Goal: Task Accomplishment & Management: Use online tool/utility

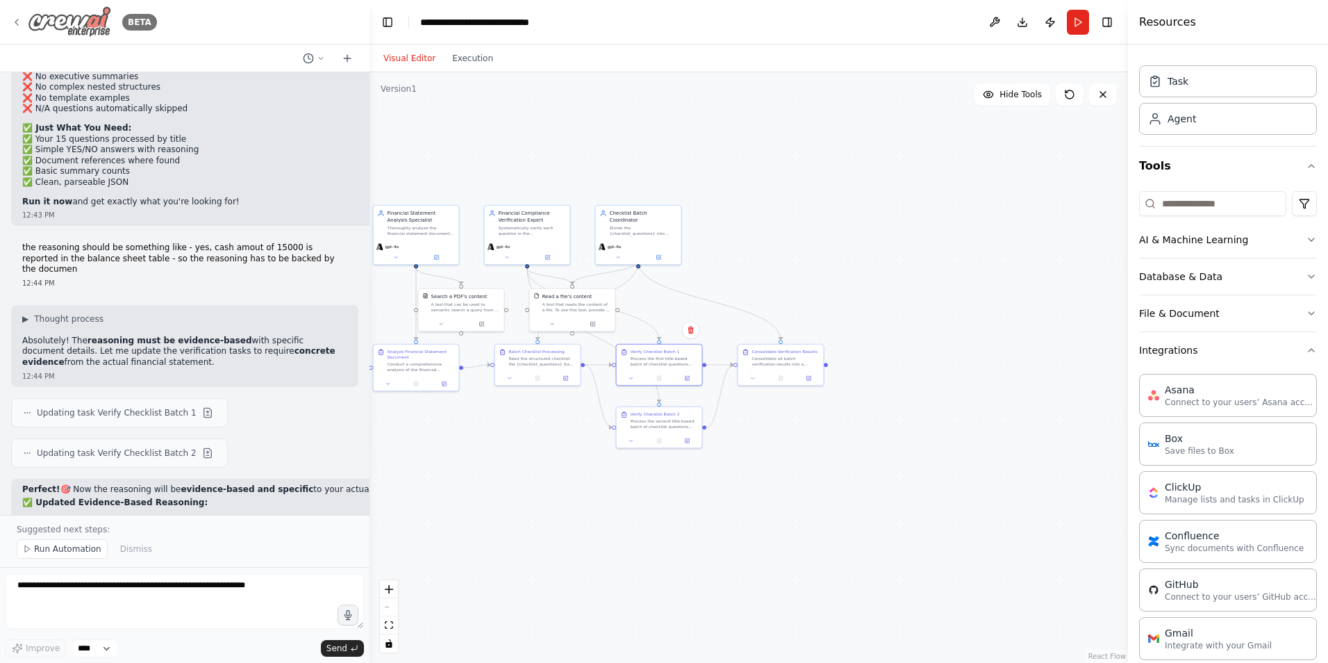
click at [31, 17] on img at bounding box center [69, 21] width 83 height 31
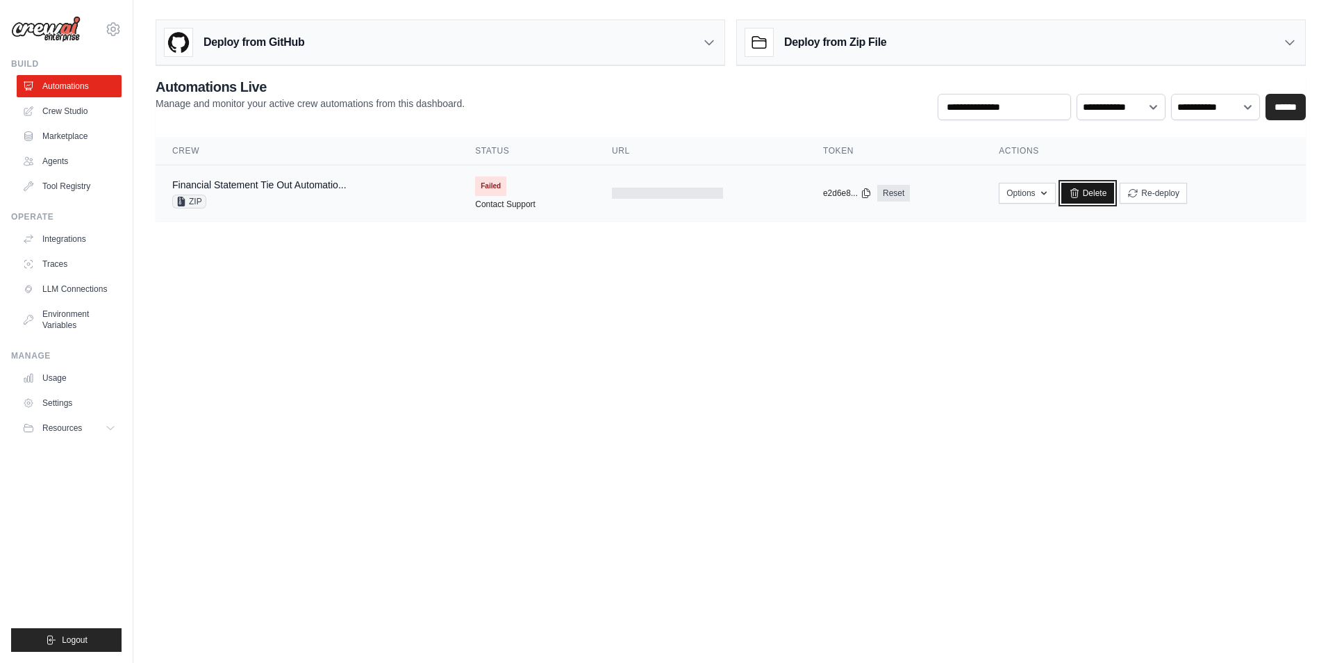
click at [1080, 192] on link "Delete" at bounding box center [1087, 193] width 53 height 21
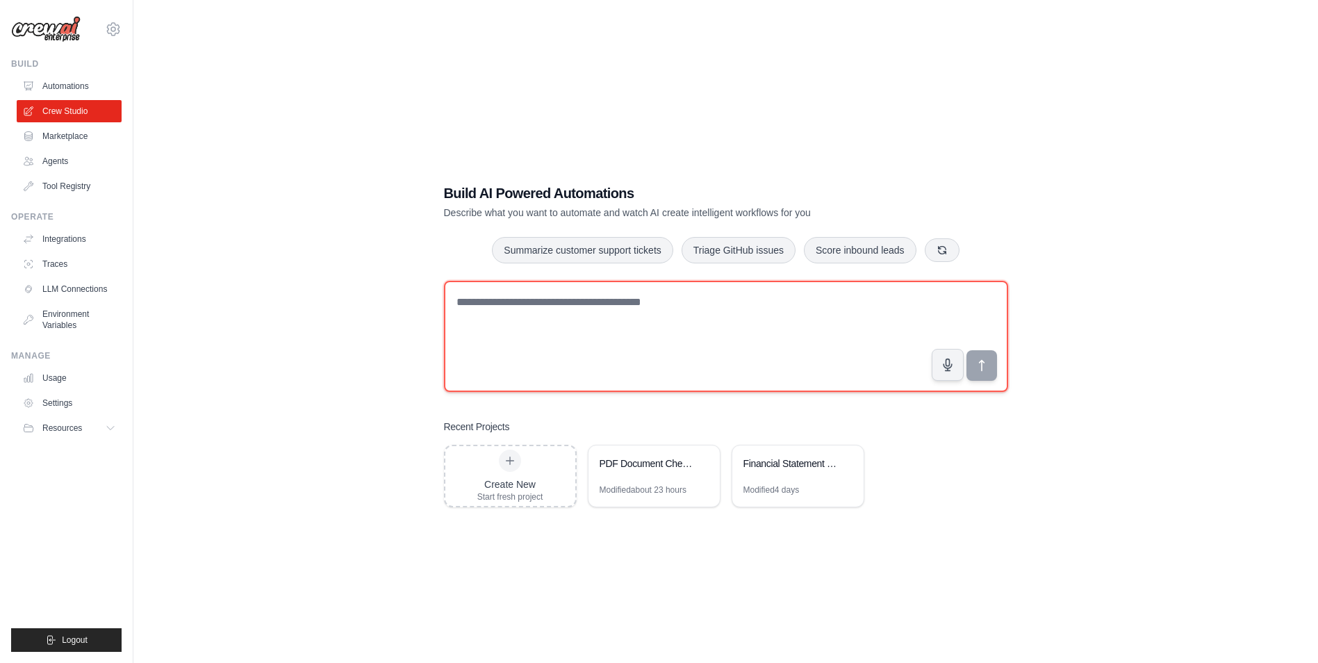
click at [522, 290] on textarea at bounding box center [726, 336] width 564 height 111
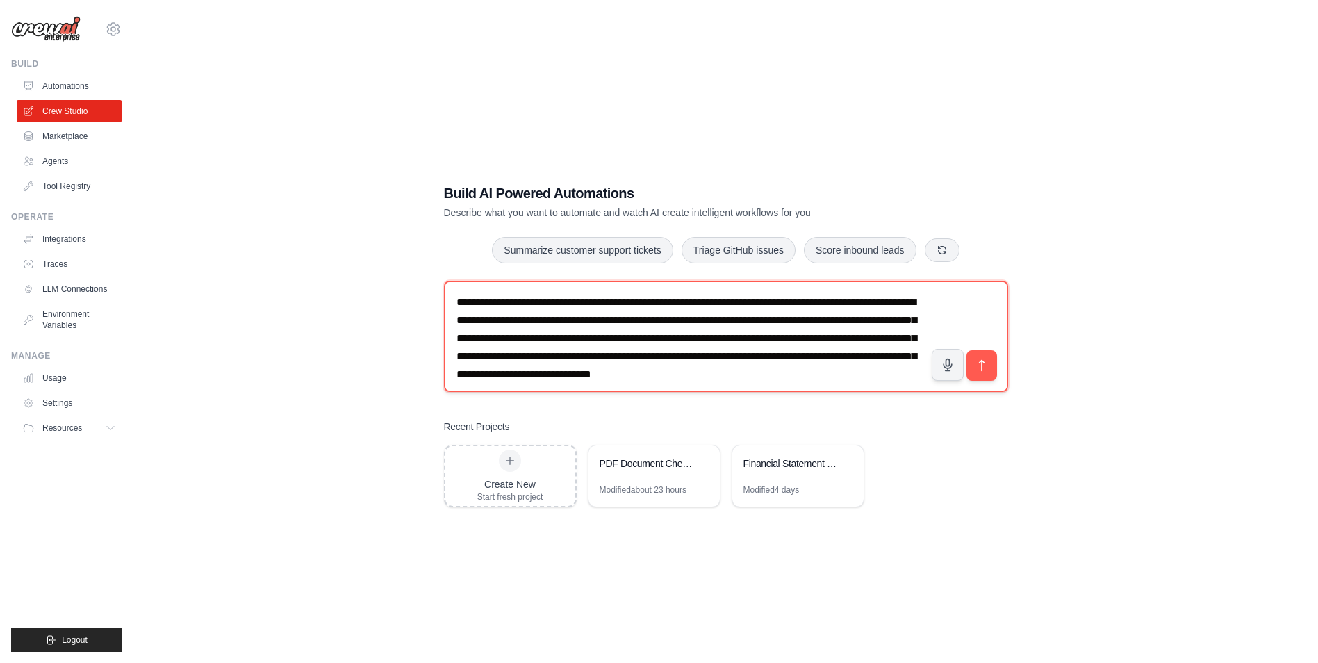
scroll to position [8, 0]
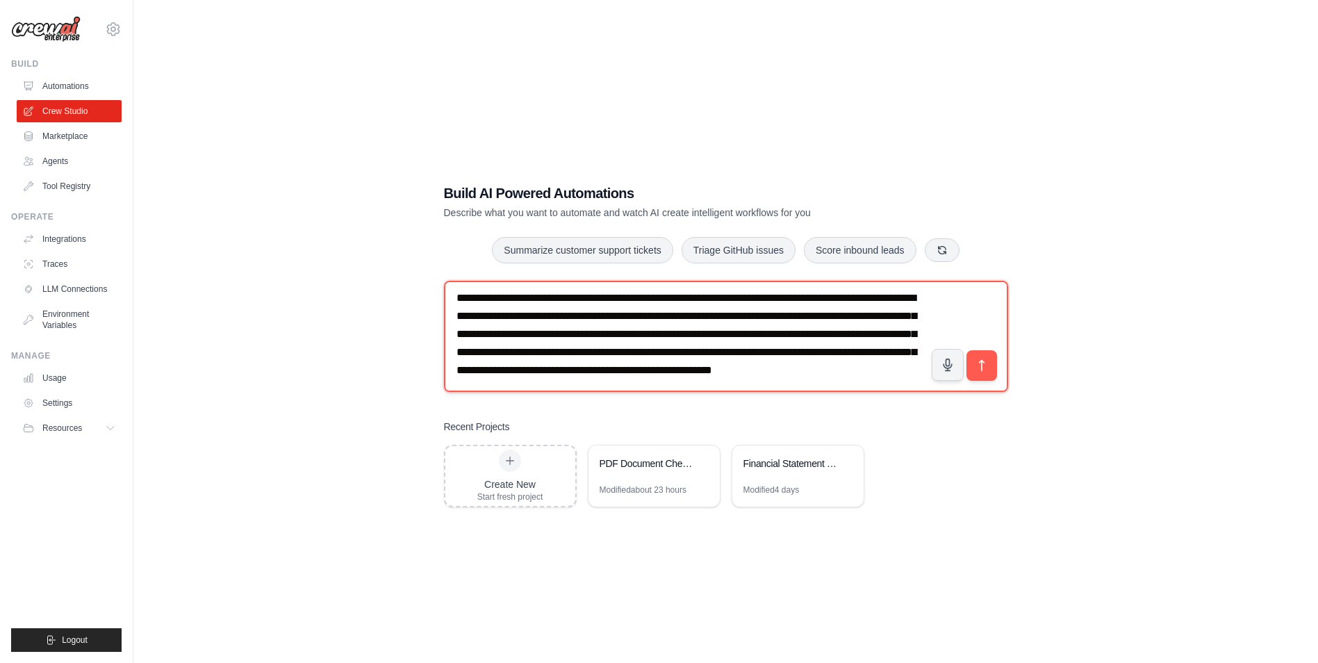
type textarea "**********"
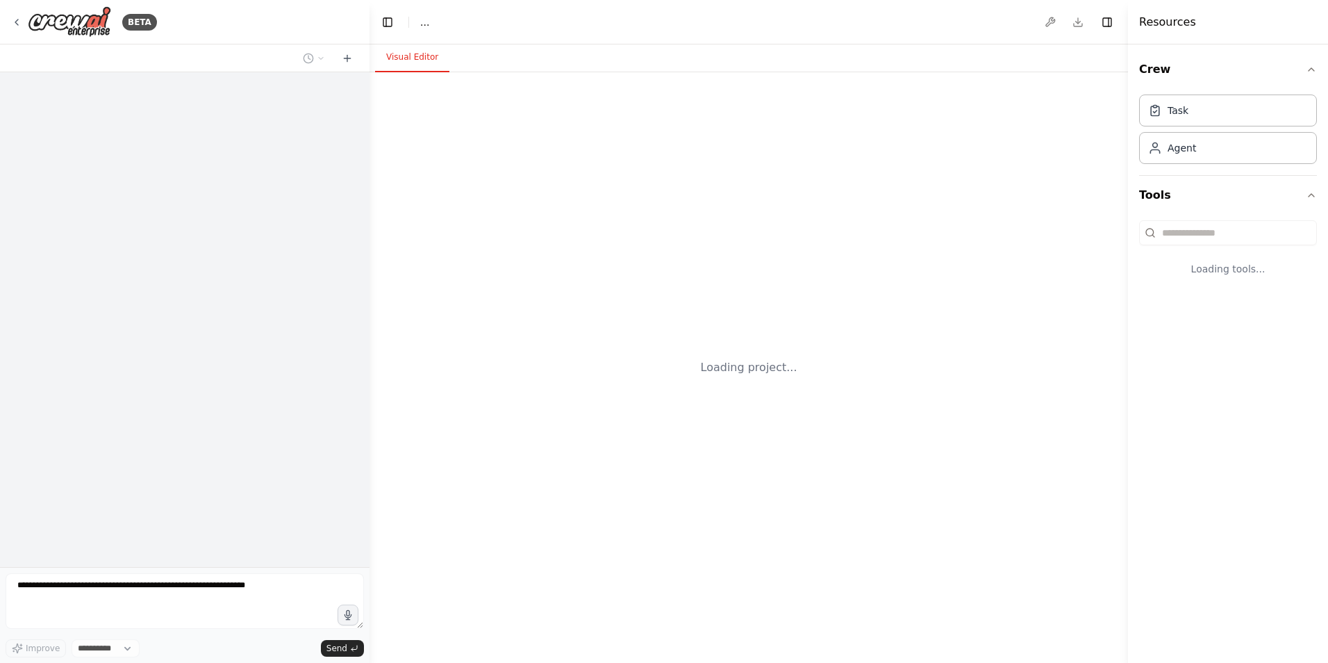
select select "****"
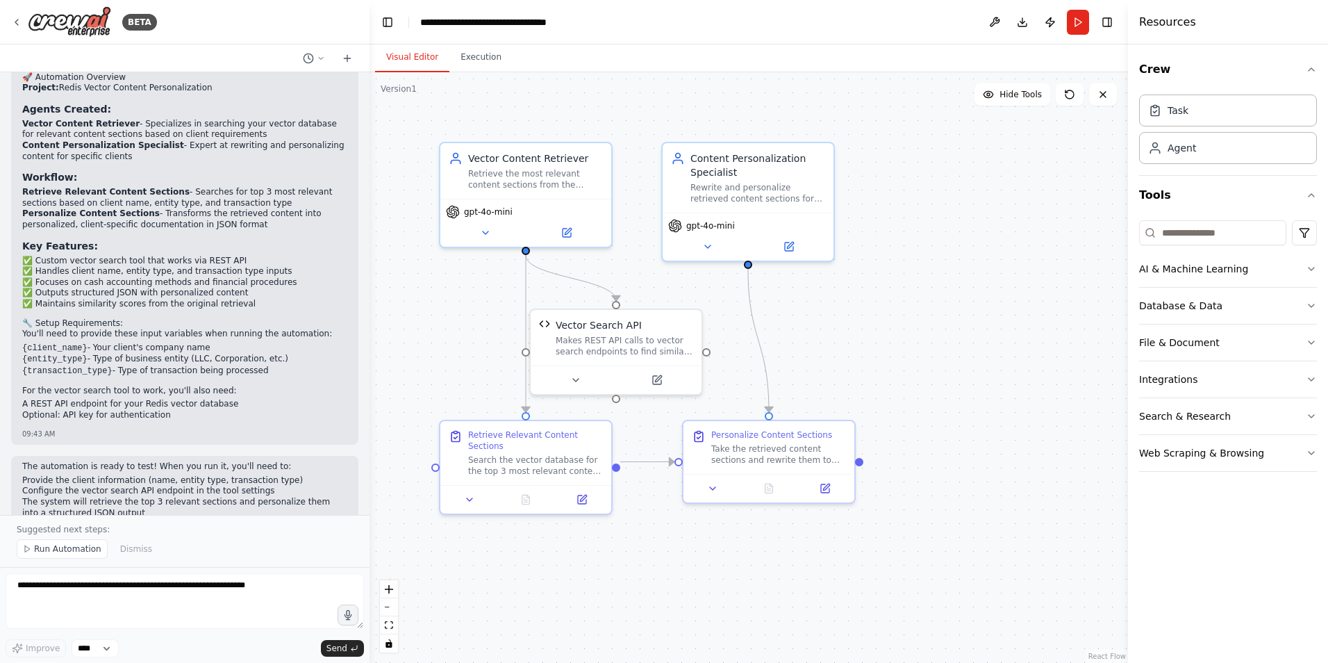
scroll to position [1373, 0]
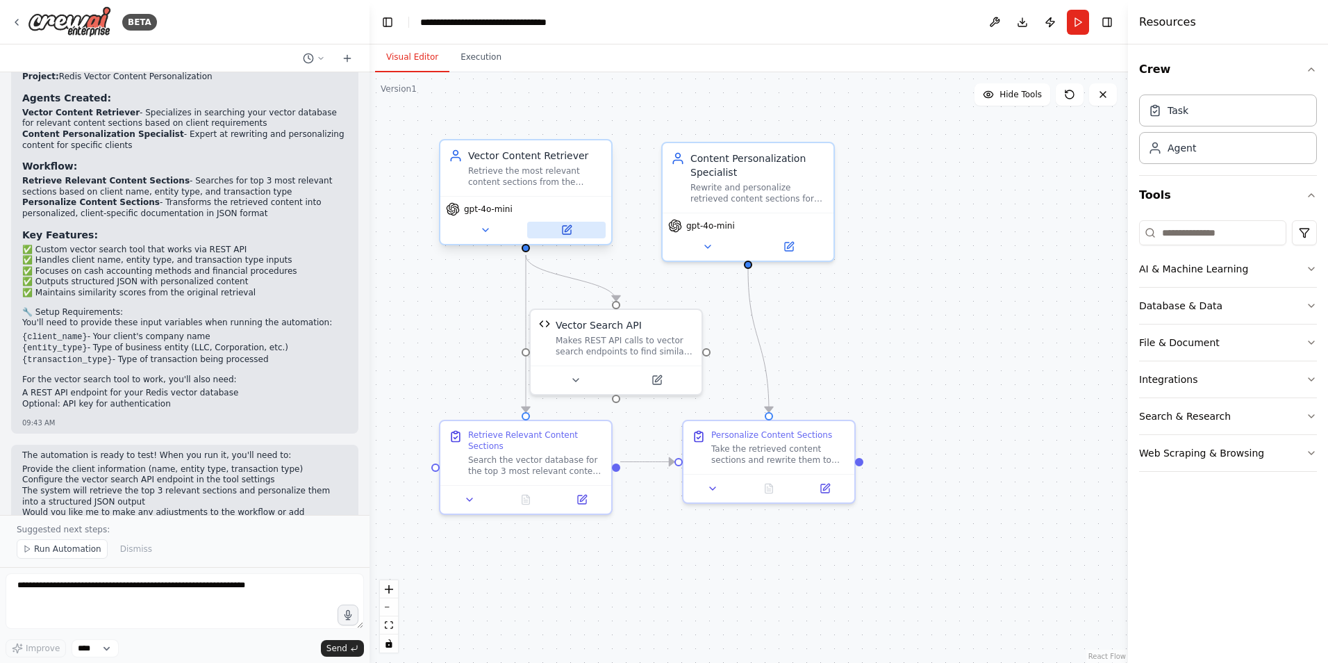
click at [568, 226] on icon at bounding box center [566, 229] width 11 height 11
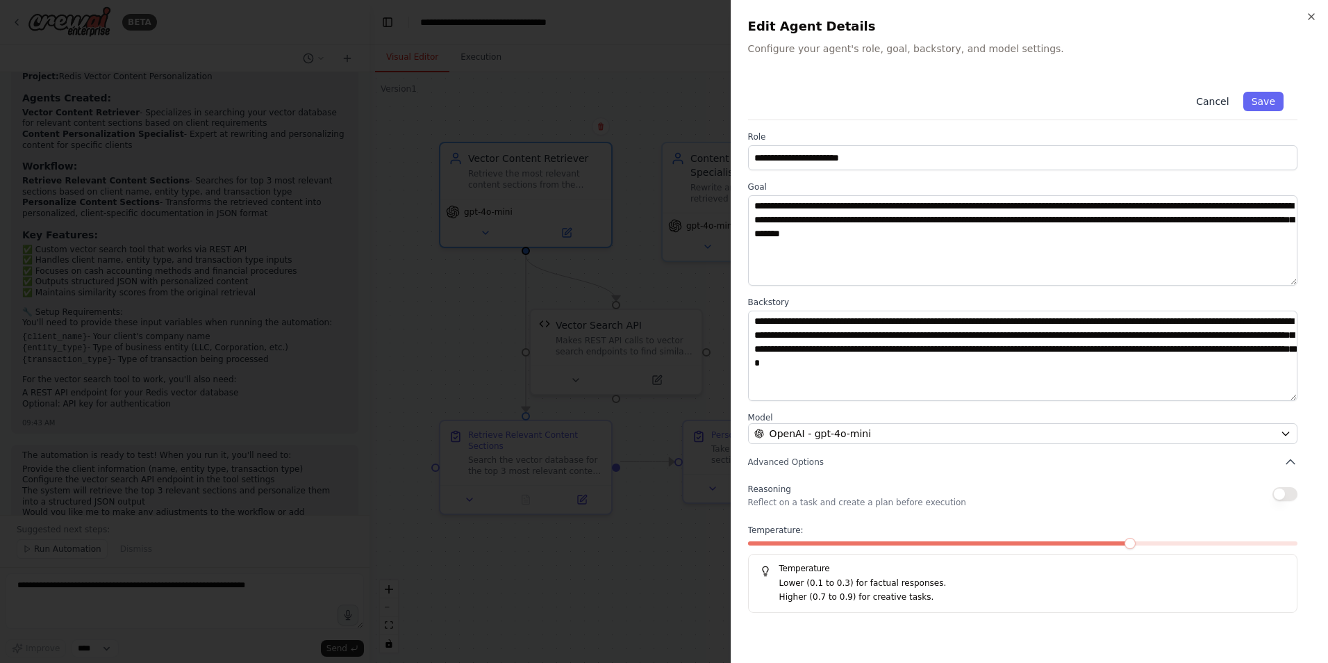
click at [1216, 92] on button "Cancel" at bounding box center [1212, 101] width 49 height 19
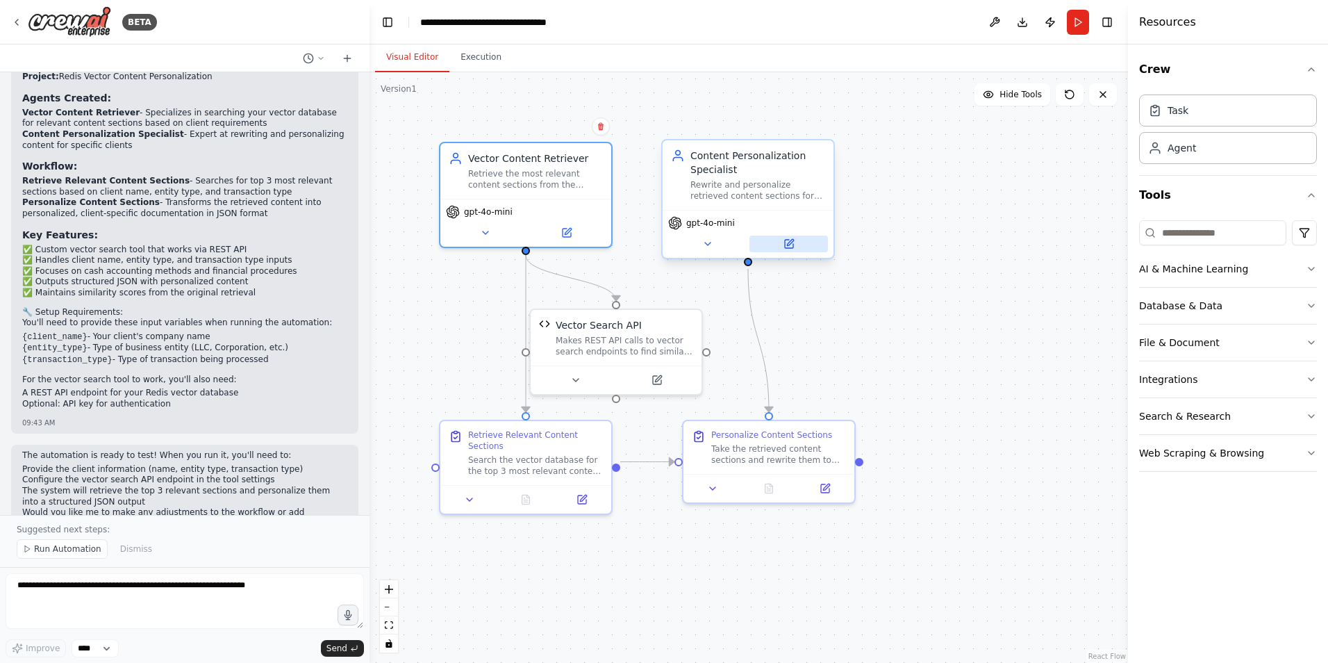
click at [791, 238] on button at bounding box center [789, 243] width 78 height 17
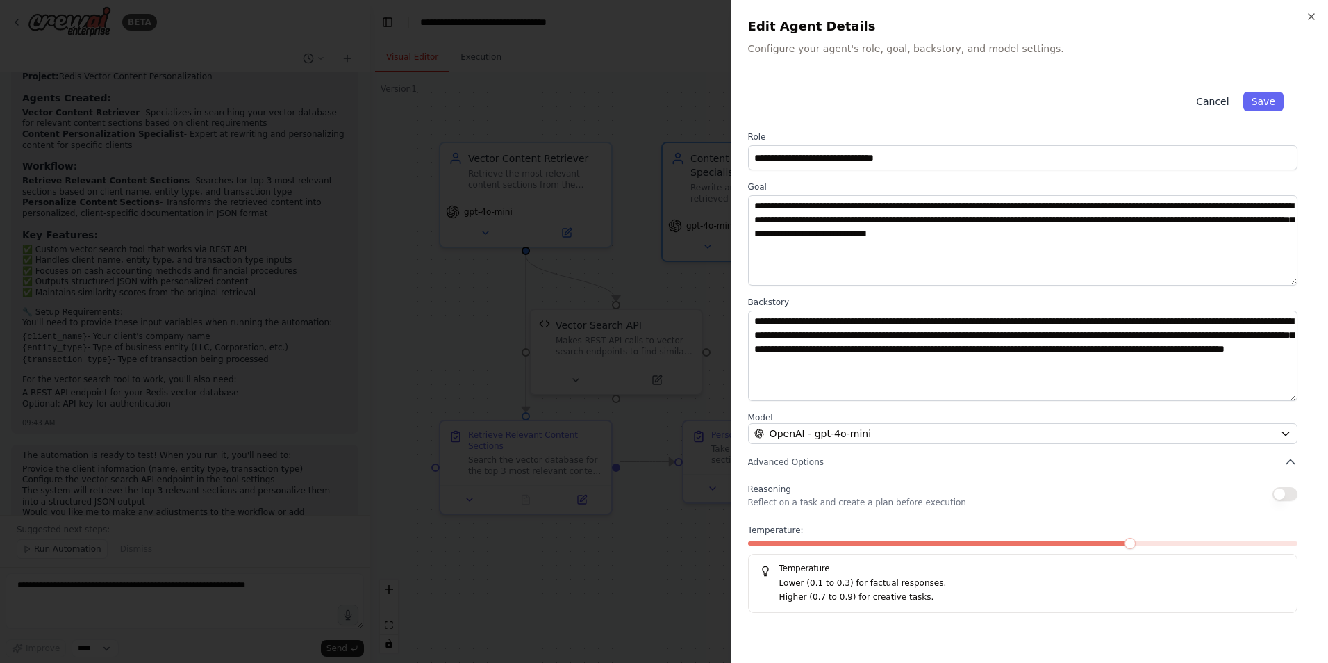
click at [1229, 104] on button "Cancel" at bounding box center [1212, 101] width 49 height 19
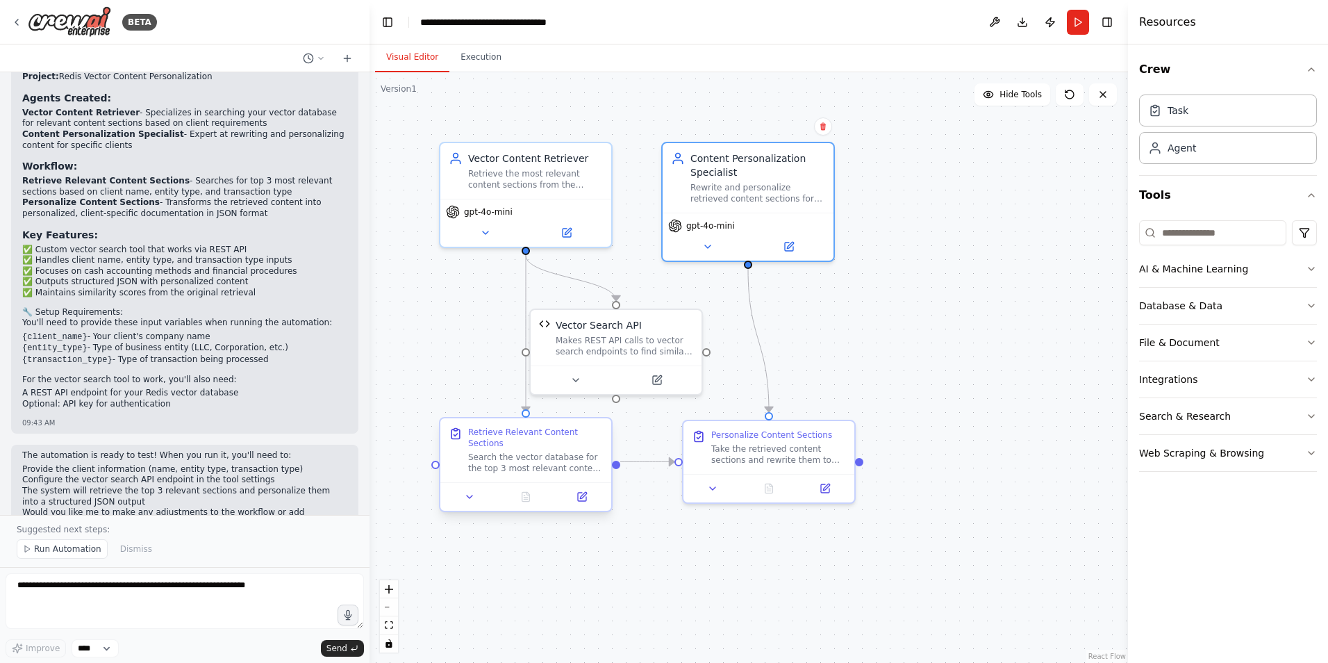
click at [580, 495] on div at bounding box center [525, 496] width 171 height 28
click at [584, 493] on icon at bounding box center [582, 497] width 8 height 8
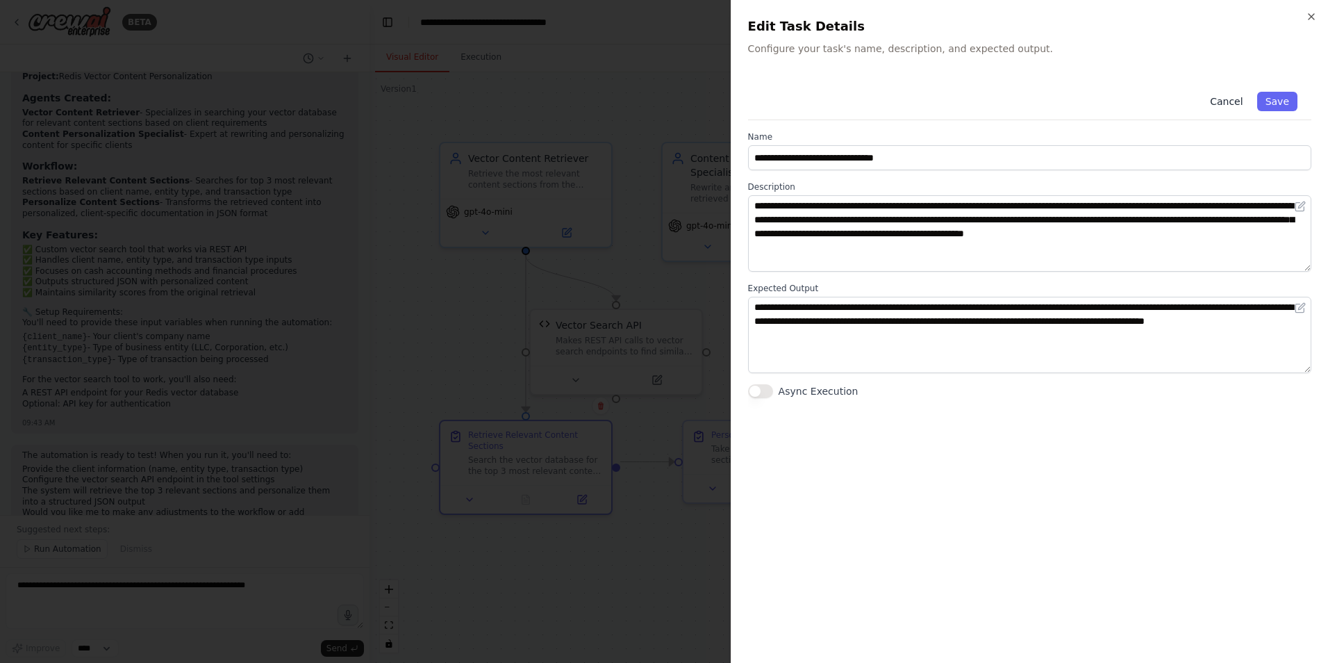
click at [1217, 106] on button "Cancel" at bounding box center [1226, 101] width 49 height 19
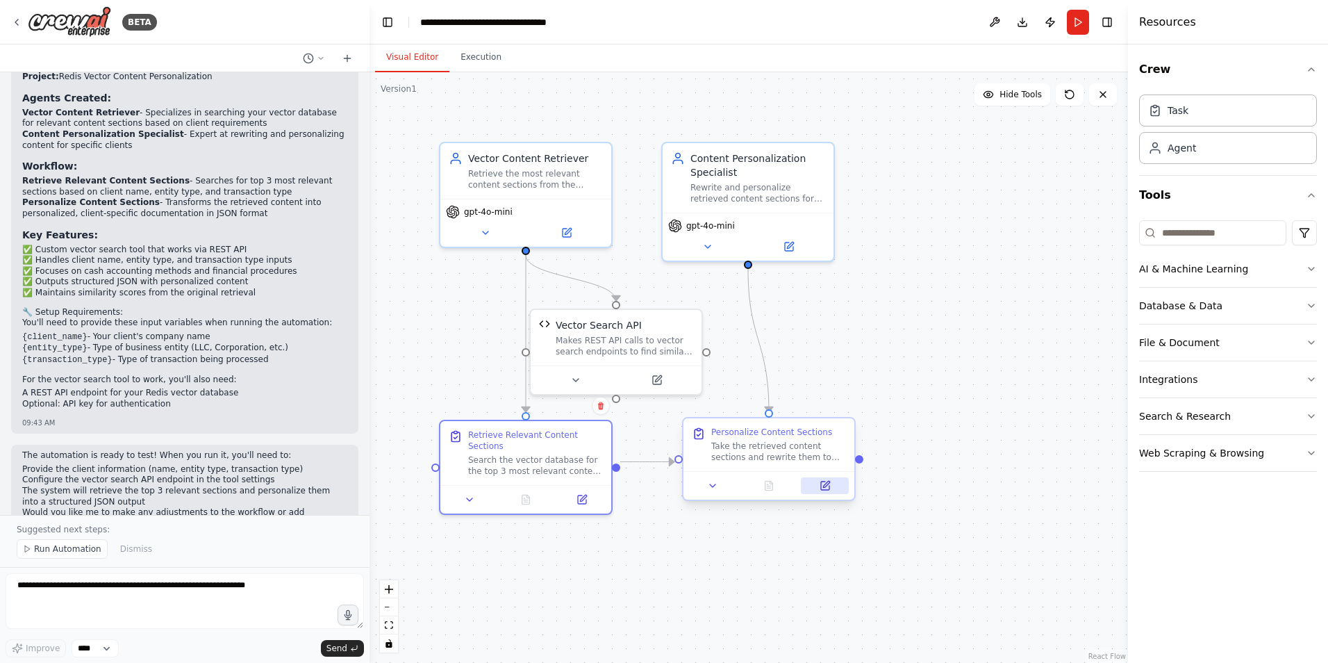
click at [825, 488] on icon at bounding box center [825, 485] width 8 height 8
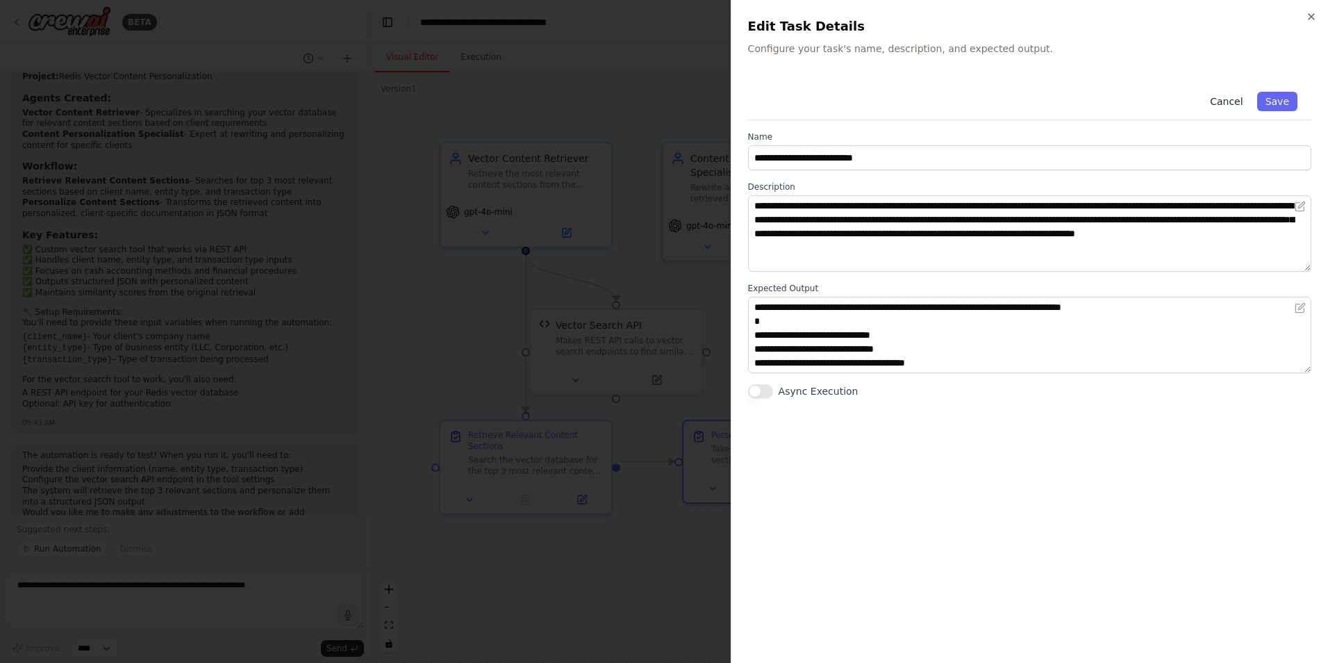
click at [1225, 101] on button "Cancel" at bounding box center [1226, 101] width 49 height 19
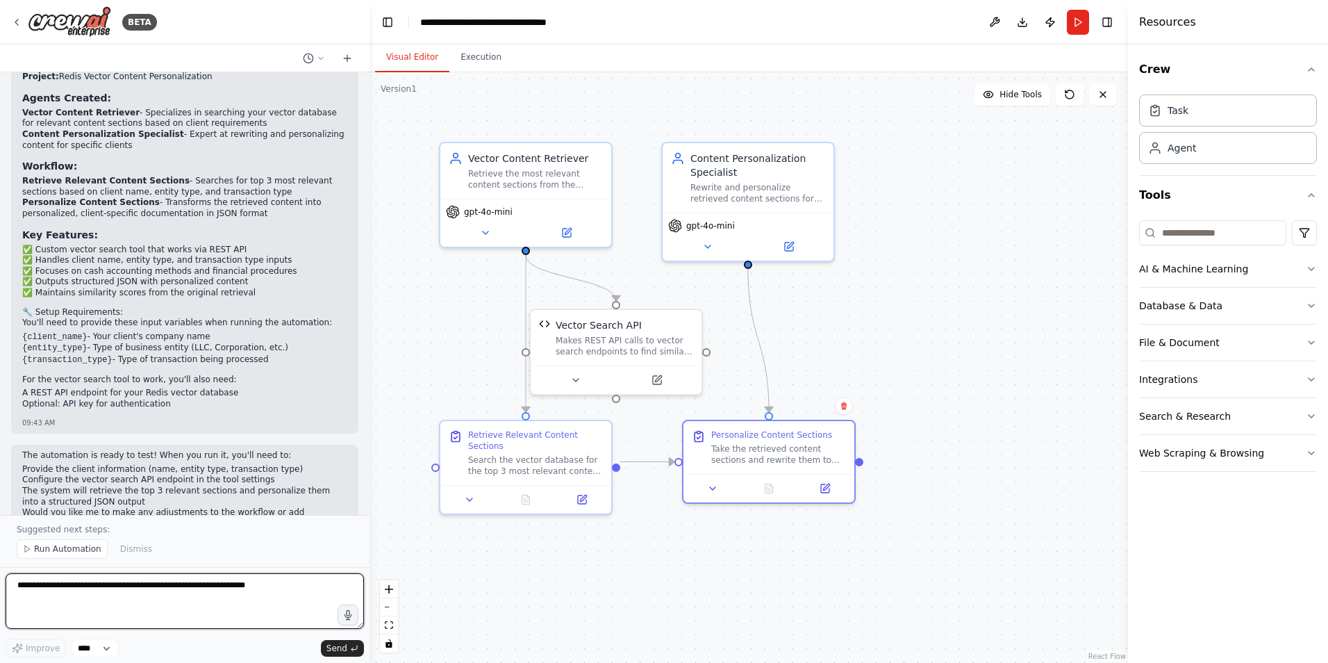
click at [82, 587] on textarea at bounding box center [185, 601] width 358 height 56
type textarea "**********"
